Goal: Information Seeking & Learning: Learn about a topic

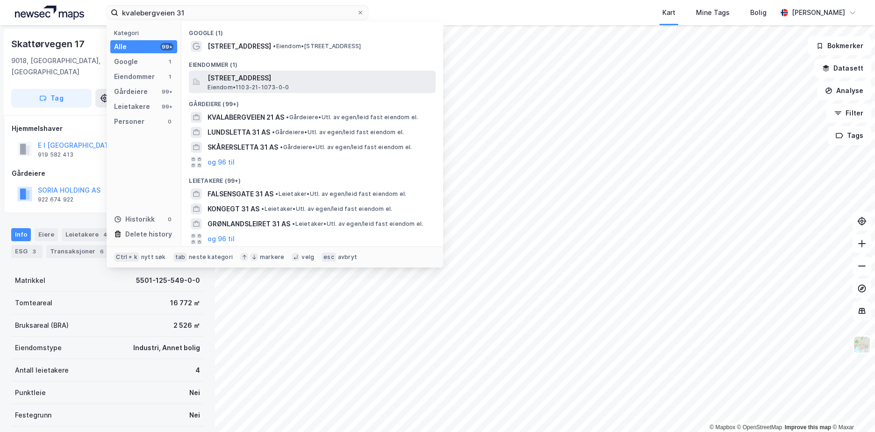
type input "kvalebergveien 31"
click at [286, 77] on span "[STREET_ADDRESS]" at bounding box center [320, 77] width 224 height 11
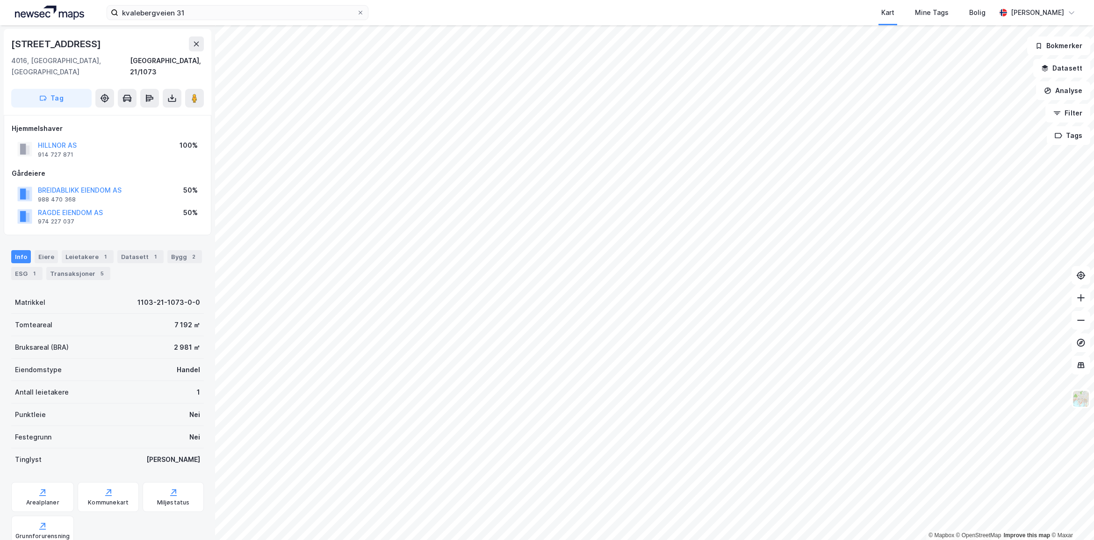
drag, startPoint x: 102, startPoint y: 45, endPoint x: 12, endPoint y: 40, distance: 90.3
click at [12, 40] on div "[STREET_ADDRESS]" at bounding box center [107, 43] width 193 height 15
copy div "[STREET_ADDRESS]"
click at [173, 250] on div "Bygg 2" at bounding box center [184, 256] width 35 height 13
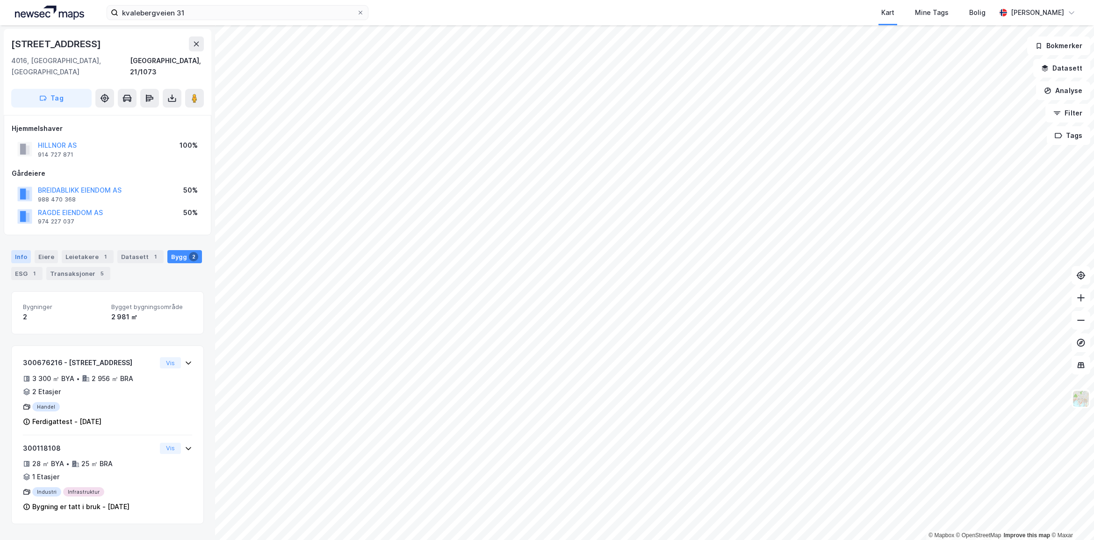
click at [17, 250] on div "Info" at bounding box center [21, 256] width 20 height 13
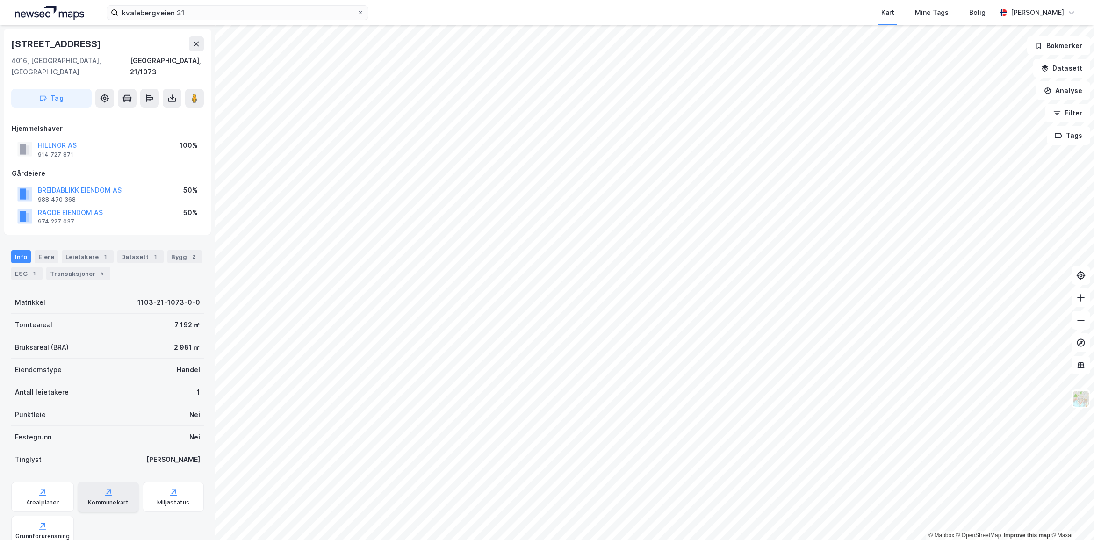
click at [92, 431] on div "Kommunekart" at bounding box center [108, 502] width 41 height 7
drag, startPoint x: 69, startPoint y: 45, endPoint x: 12, endPoint y: 42, distance: 57.6
click at [12, 42] on div "[STREET_ADDRESS]" at bounding box center [107, 43] width 193 height 15
copy div "[STREET_ADDRESS]"
click at [27, 268] on div "ESG 1" at bounding box center [26, 273] width 31 height 13
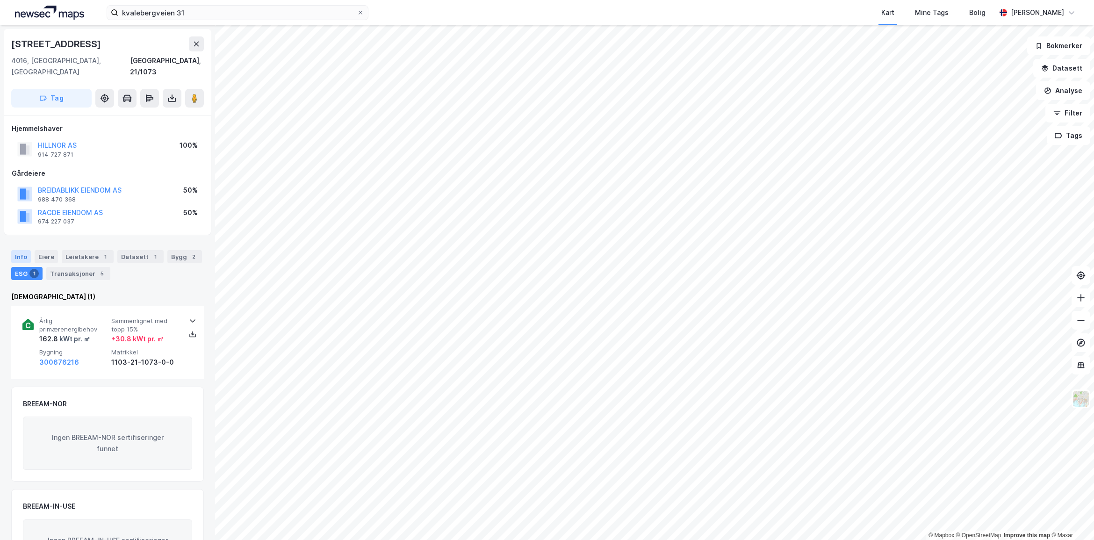
click at [29, 250] on div "Info" at bounding box center [21, 256] width 20 height 13
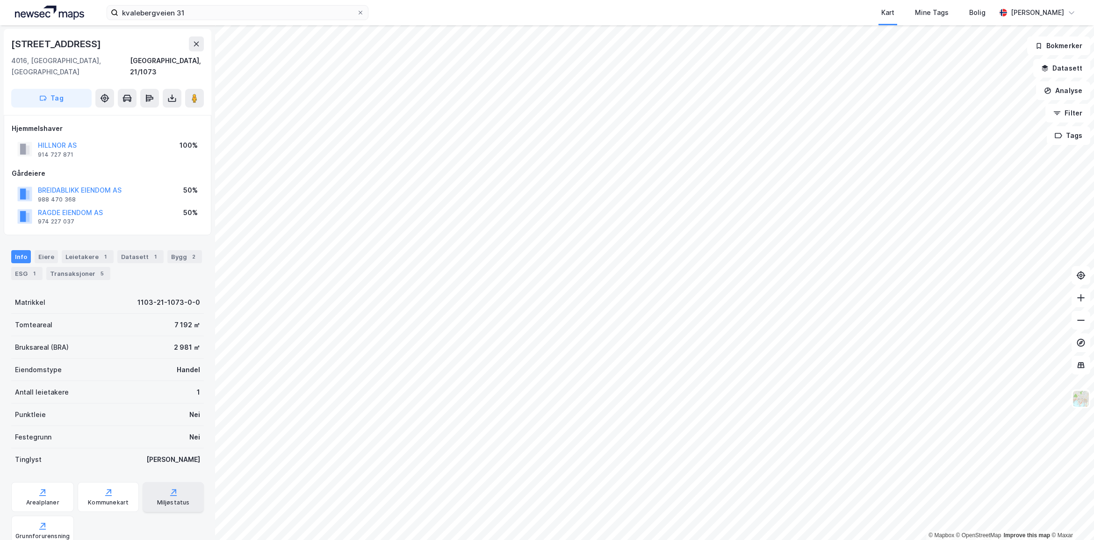
click at [175, 431] on div "Miljøstatus" at bounding box center [173, 497] width 61 height 30
